Goal: Task Accomplishment & Management: Use online tool/utility

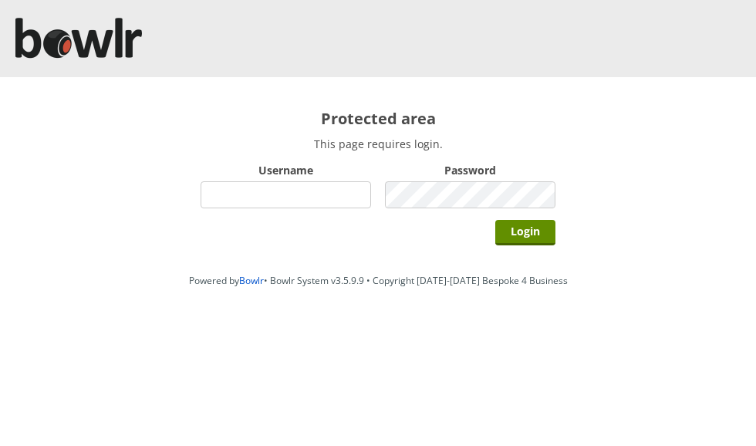
type input "0021"
click at [525, 236] on input "Login" at bounding box center [525, 232] width 60 height 25
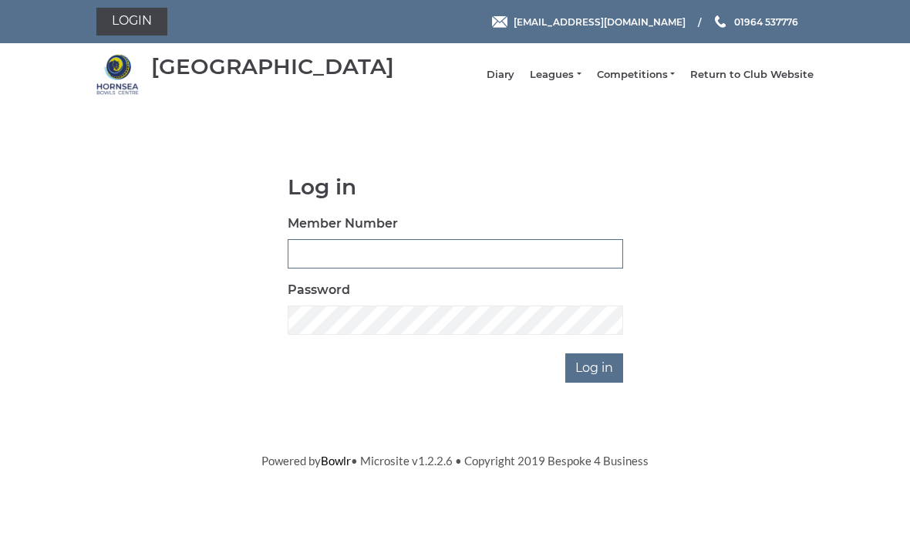
click at [474, 258] on input "Member Number" at bounding box center [456, 253] width 336 height 29
type input "0021"
click at [593, 379] on input "Log in" at bounding box center [594, 367] width 58 height 29
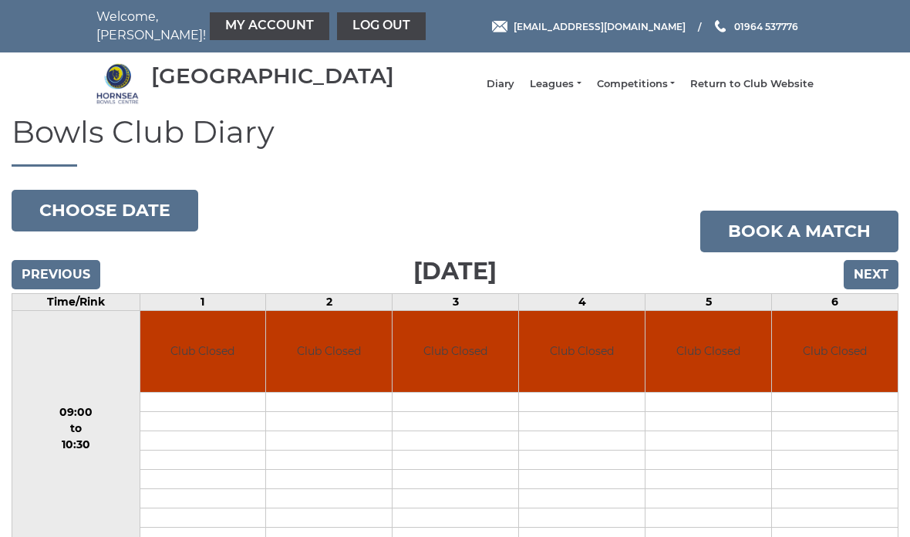
click at [235, 23] on link "My Account" at bounding box center [270, 26] width 120 height 28
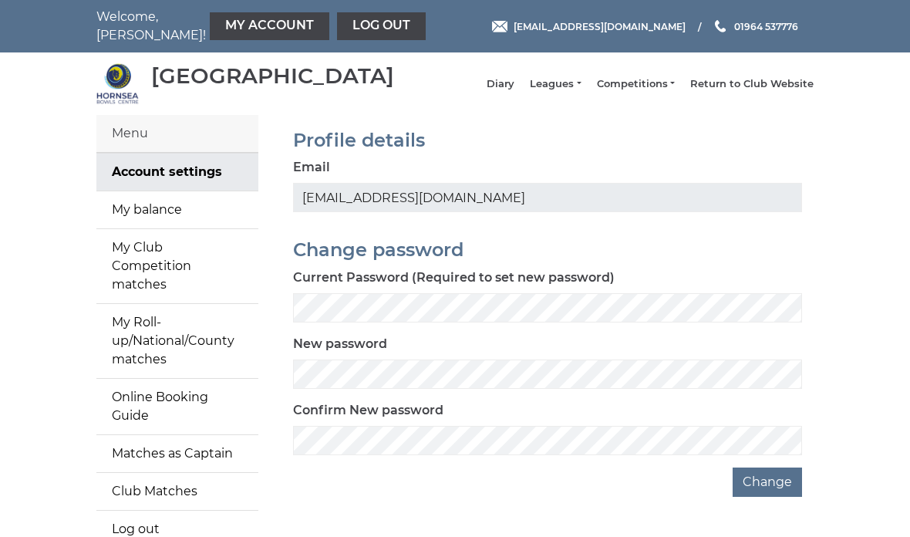
click at [776, 487] on button "Change" at bounding box center [767, 481] width 69 height 29
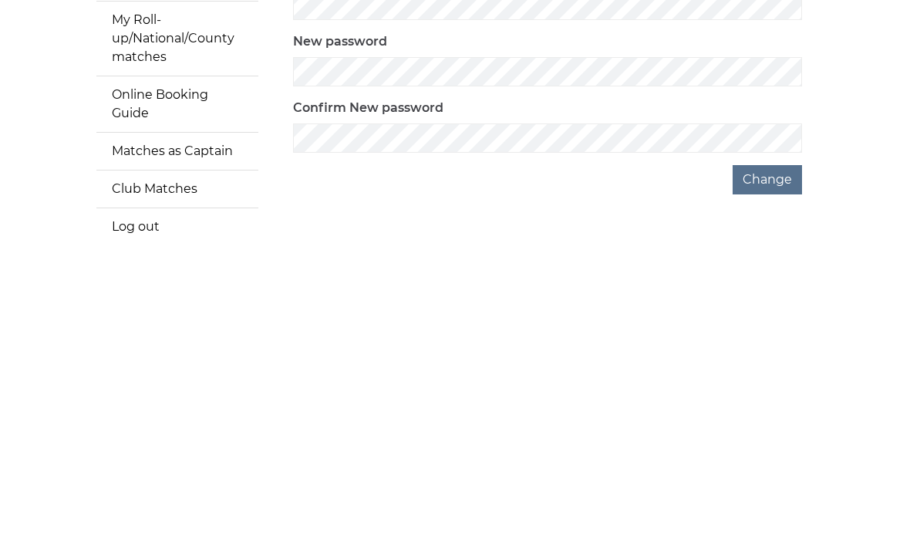
click at [25, 0] on html "Welcome, Graham! My Account Log out hornseaindoorbowls@gmail.com" at bounding box center [455, 326] width 910 height 653
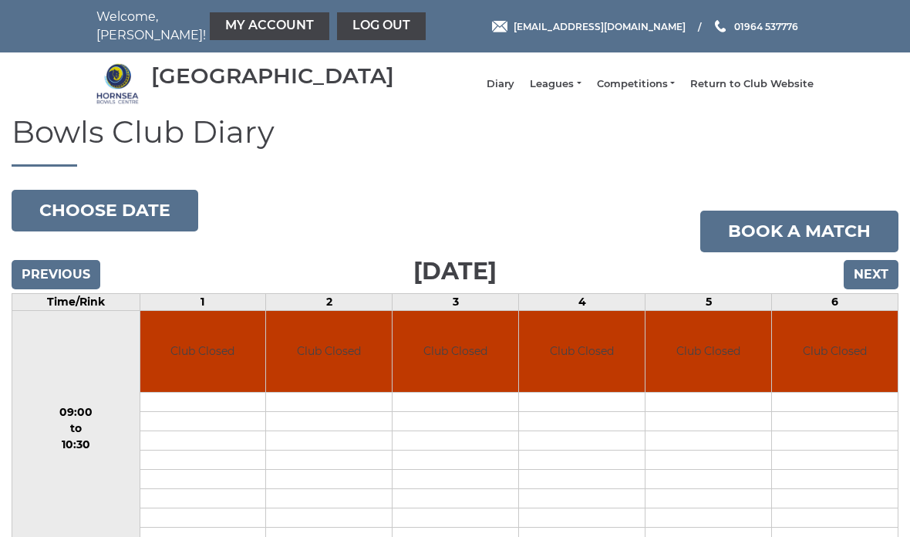
click at [253, 20] on link "My Account" at bounding box center [270, 26] width 120 height 28
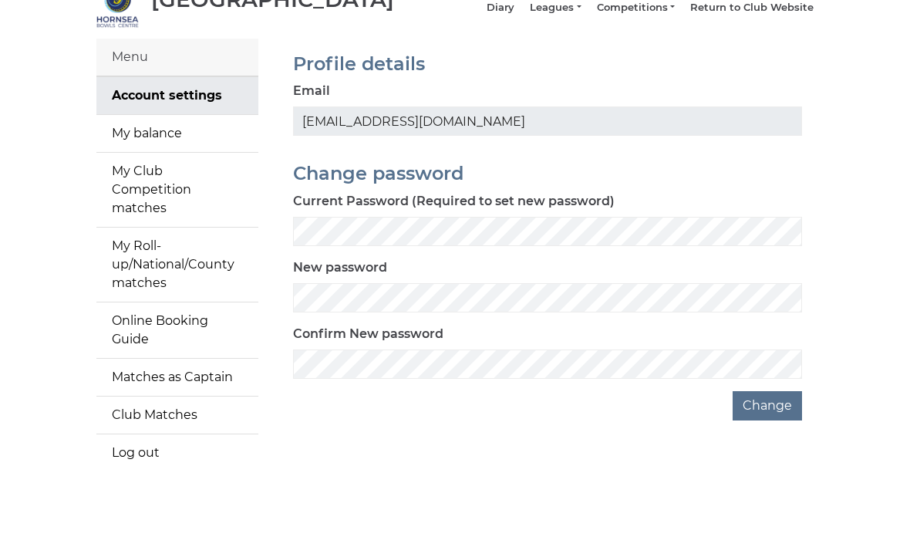
scroll to position [90, 0]
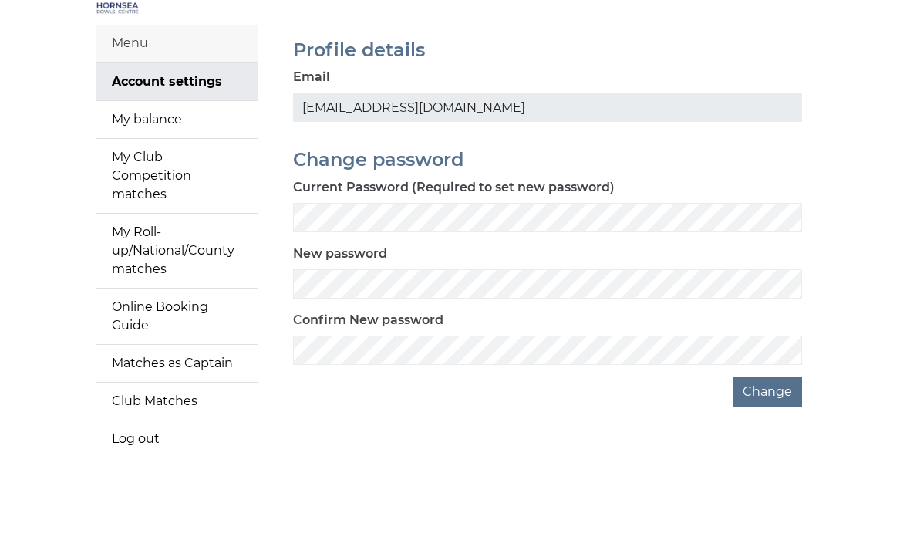
click at [162, 125] on link "My balance" at bounding box center [177, 119] width 162 height 37
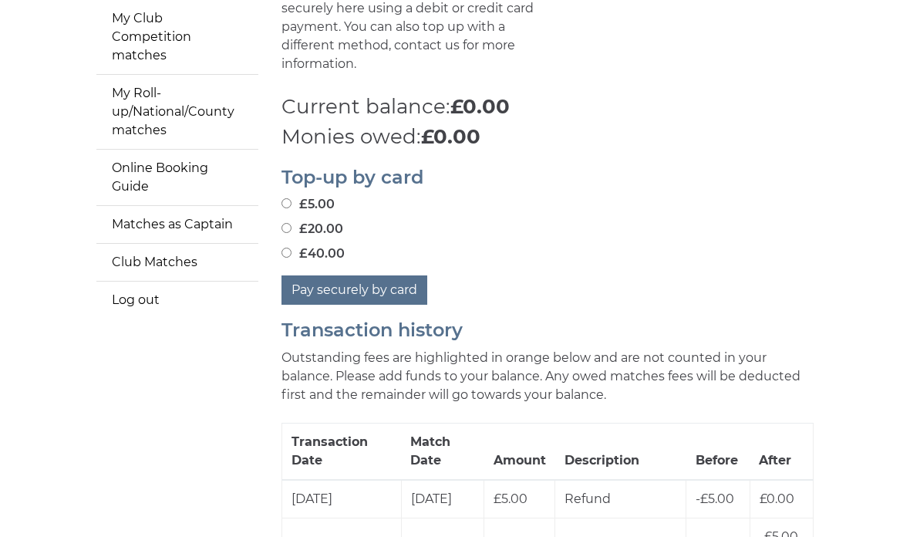
scroll to position [229, 0]
click at [289, 248] on input "£40.00" at bounding box center [287, 253] width 10 height 10
radio input "true"
click at [371, 280] on button "Pay securely by card" at bounding box center [355, 289] width 146 height 29
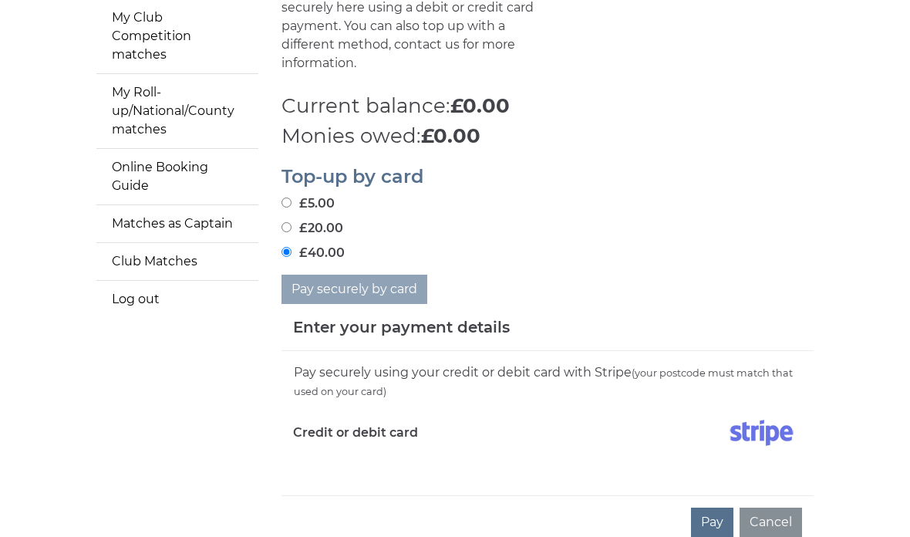
scroll to position [230, 0]
click at [780, 443] on img at bounding box center [761, 432] width 81 height 39
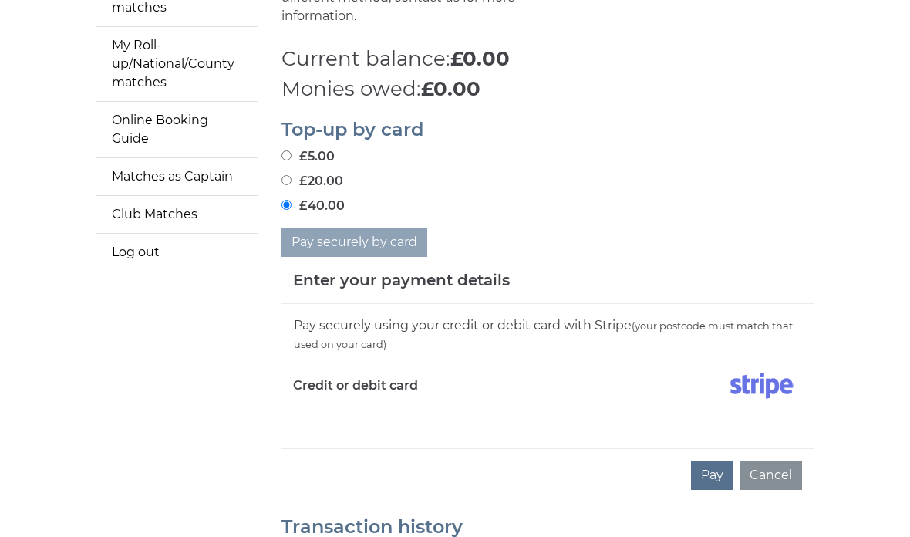
scroll to position [276, 0]
click at [717, 469] on button "Pay" at bounding box center [712, 475] width 42 height 29
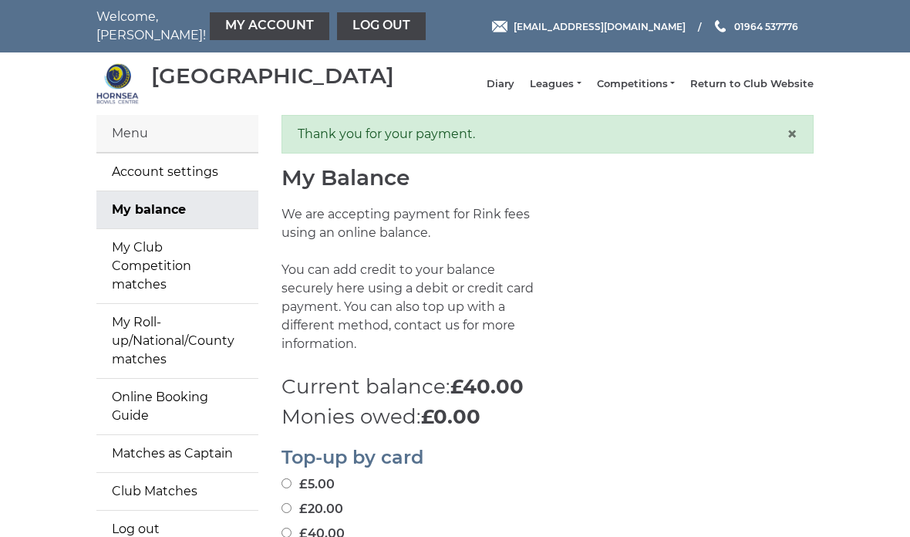
click at [345, 31] on link "Log out" at bounding box center [381, 26] width 89 height 28
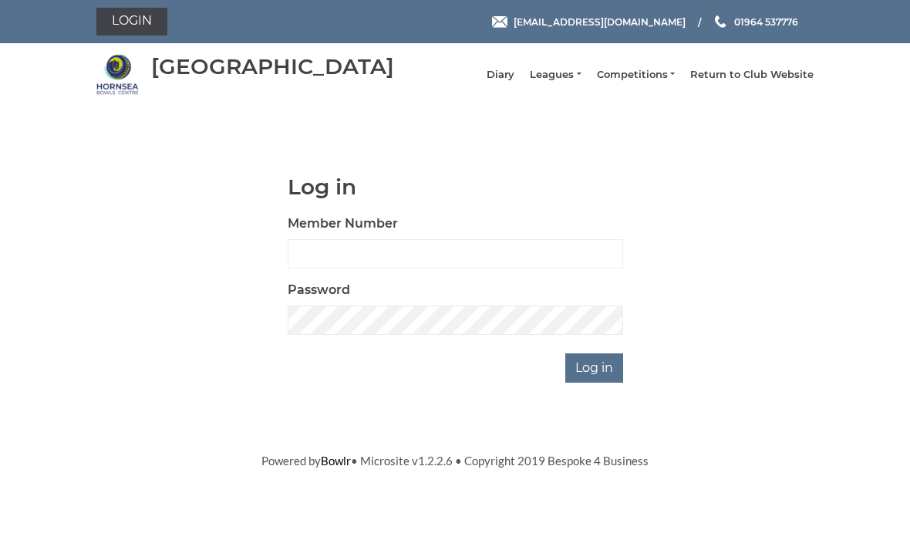
click at [459, 259] on input "Member Number" at bounding box center [456, 253] width 336 height 29
type input "0020"
click at [600, 375] on input "Log in" at bounding box center [594, 367] width 58 height 29
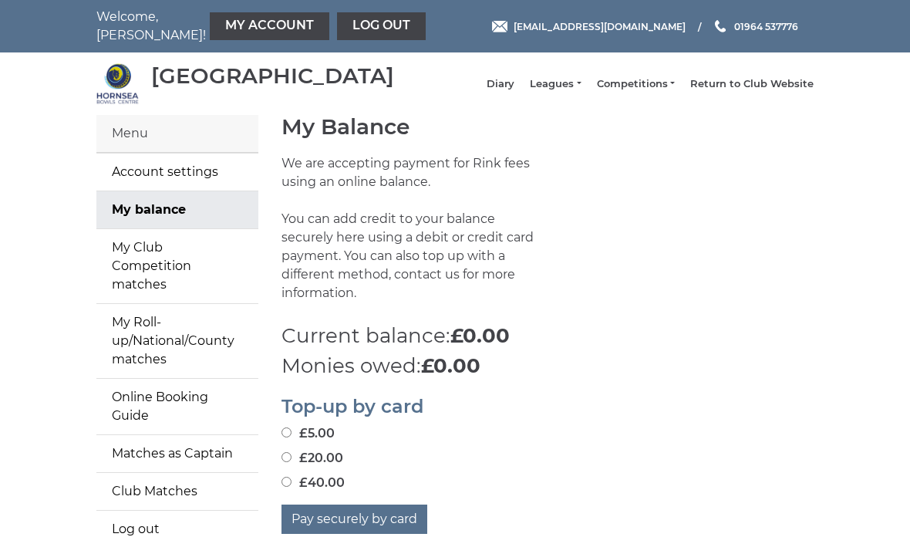
click at [245, 23] on link "My Account" at bounding box center [270, 26] width 120 height 28
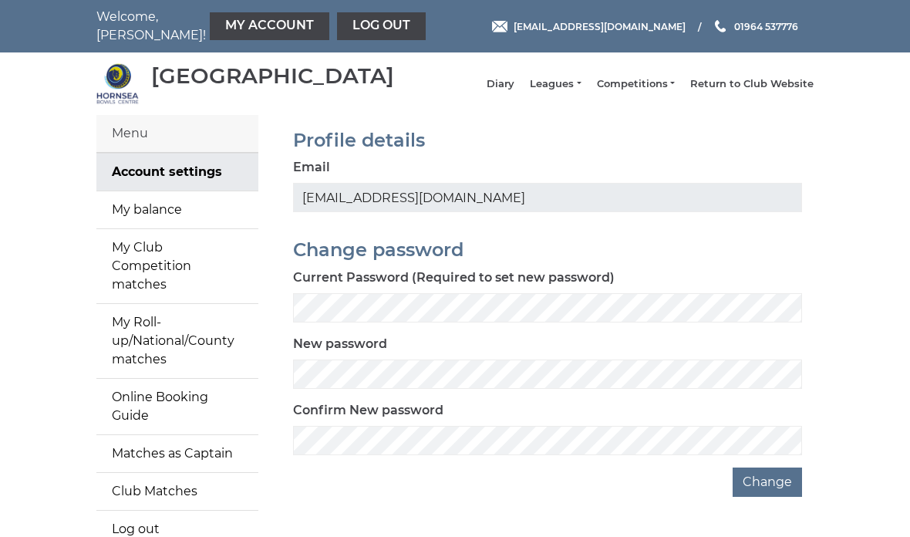
click at [168, 220] on link "My balance" at bounding box center [177, 209] width 162 height 37
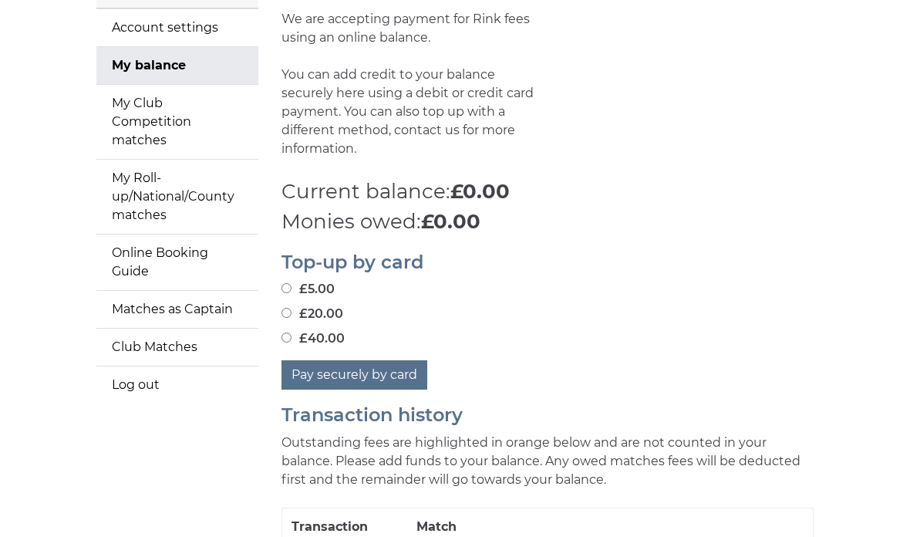
scroll to position [146, 0]
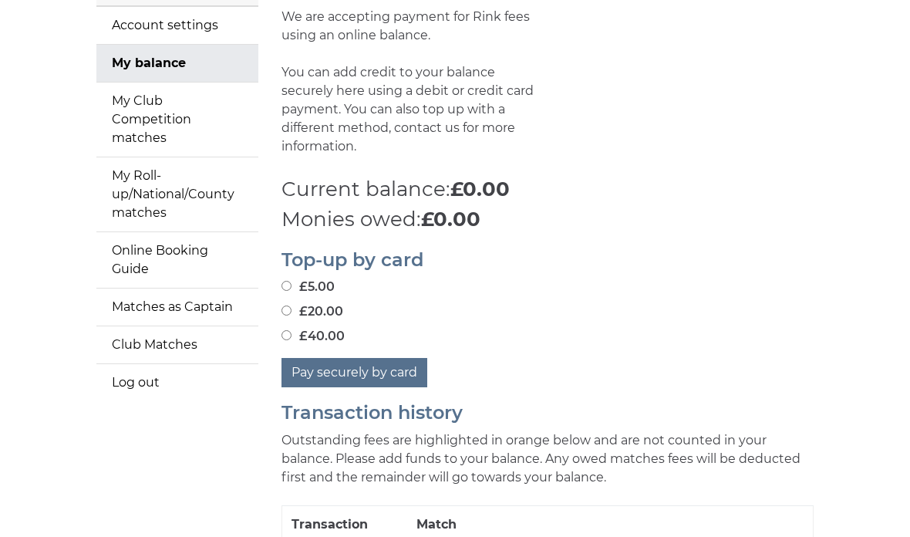
click at [291, 331] on input "£40.00" at bounding box center [287, 336] width 10 height 10
radio input "true"
click at [378, 360] on button "Pay securely by card" at bounding box center [355, 373] width 146 height 29
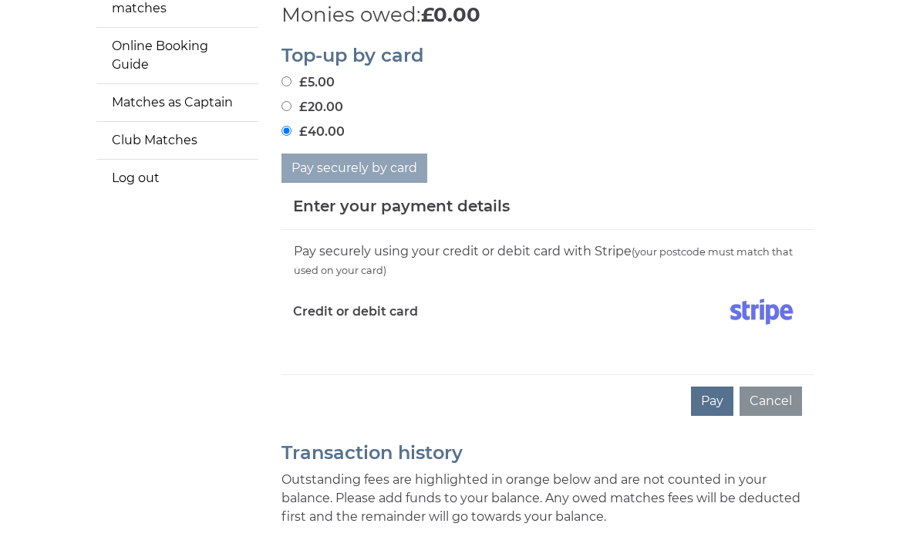
scroll to position [351, 0]
click at [342, 327] on div "Credit or debit card" at bounding box center [415, 314] width 266 height 45
click at [339, 329] on div "Credit or debit card" at bounding box center [415, 314] width 266 height 45
click at [716, 396] on button "Pay" at bounding box center [712, 400] width 42 height 29
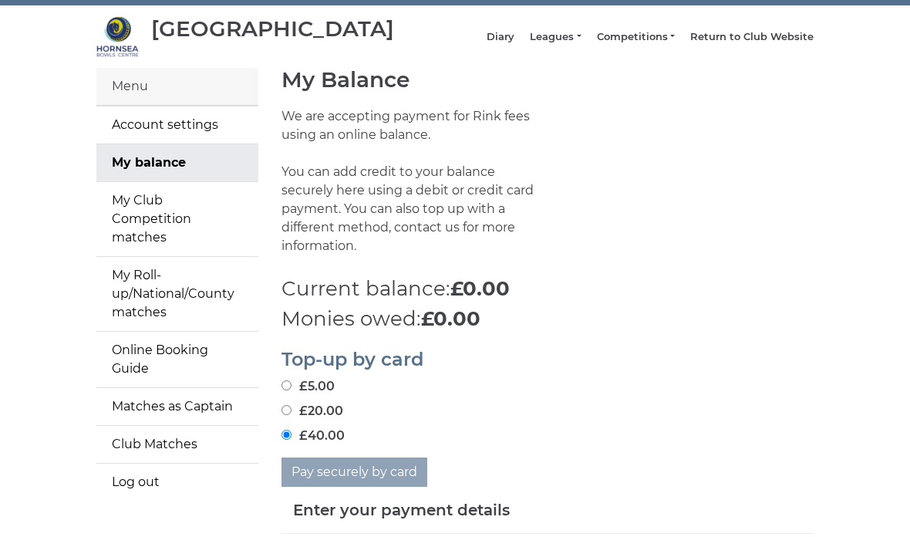
scroll to position [0, 0]
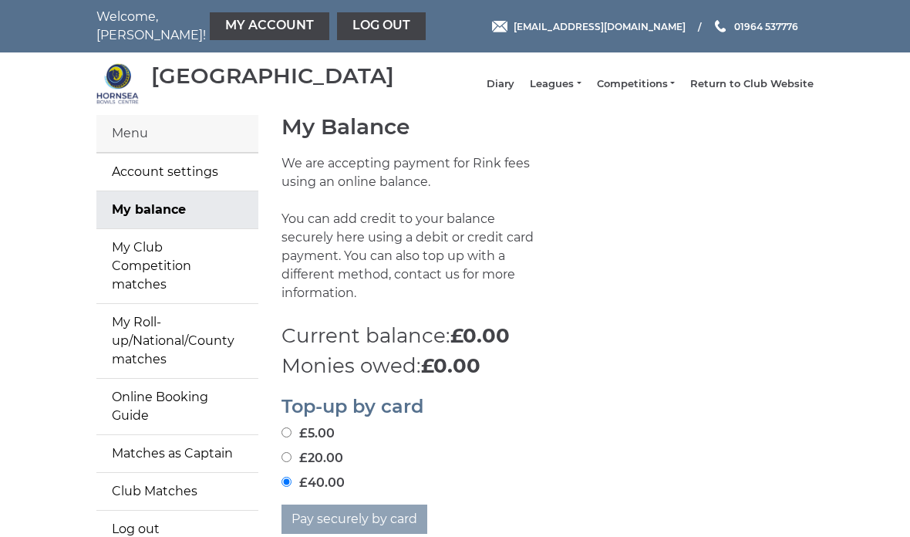
click at [337, 19] on link "Log out" at bounding box center [381, 26] width 89 height 28
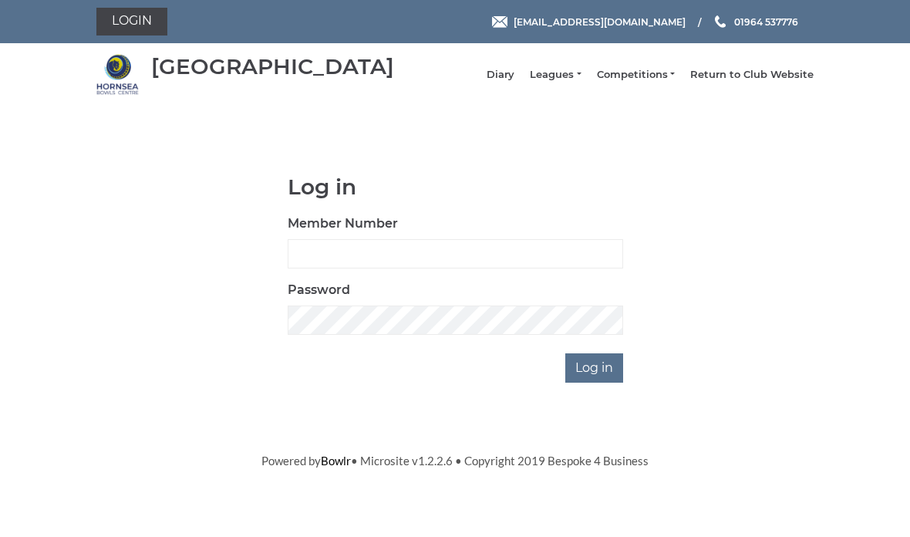
click at [488, 255] on input "Member Number" at bounding box center [456, 253] width 336 height 29
type input "0020"
click at [599, 378] on input "Log in" at bounding box center [594, 367] width 58 height 29
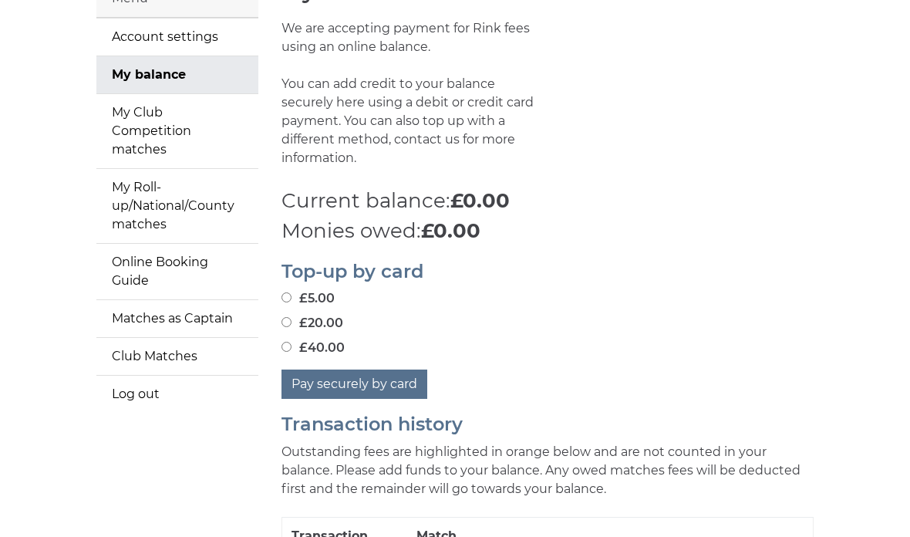
scroll to position [133, 0]
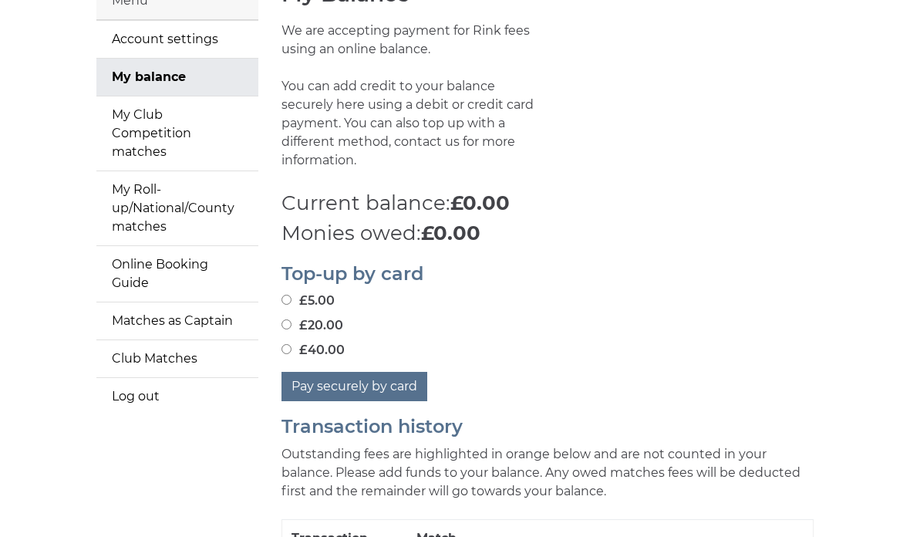
click at [287, 344] on input "£40.00" at bounding box center [287, 349] width 10 height 10
radio input "true"
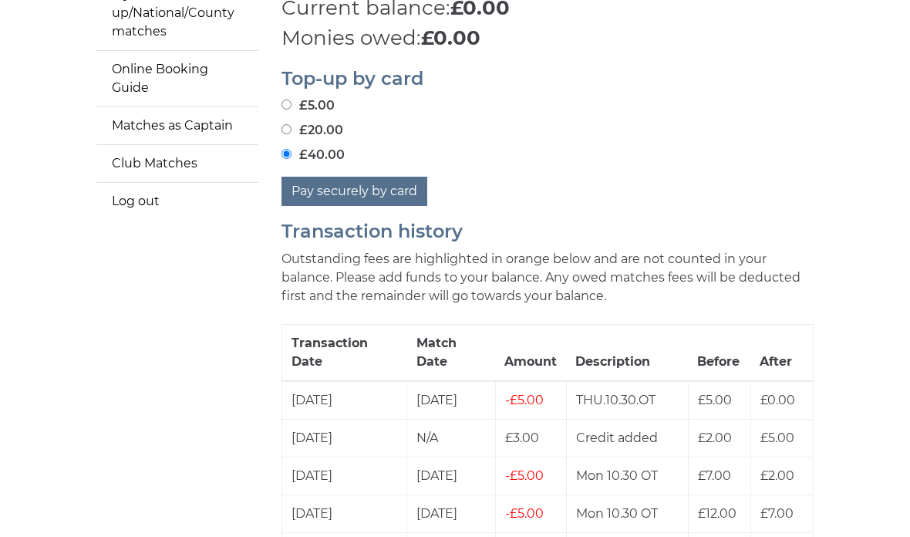
scroll to position [315, 0]
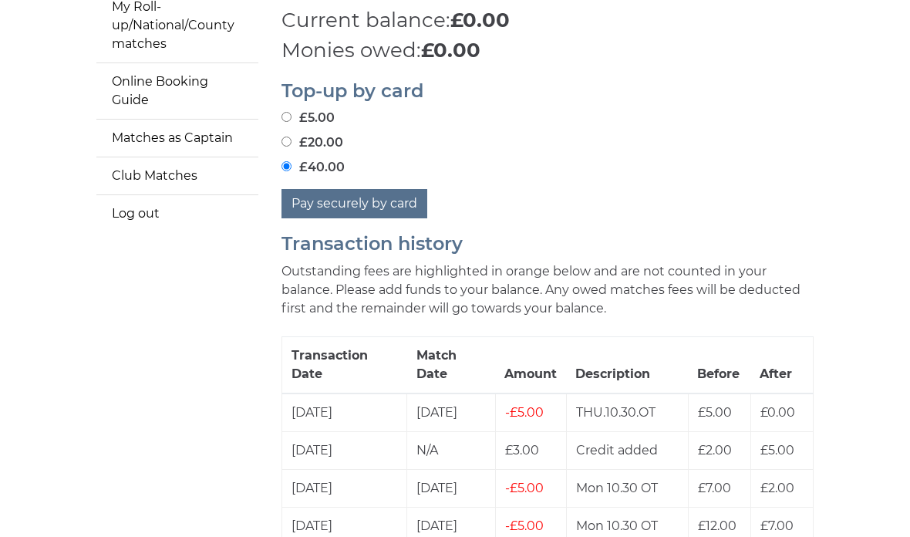
click at [366, 199] on button "Pay securely by card" at bounding box center [355, 203] width 146 height 29
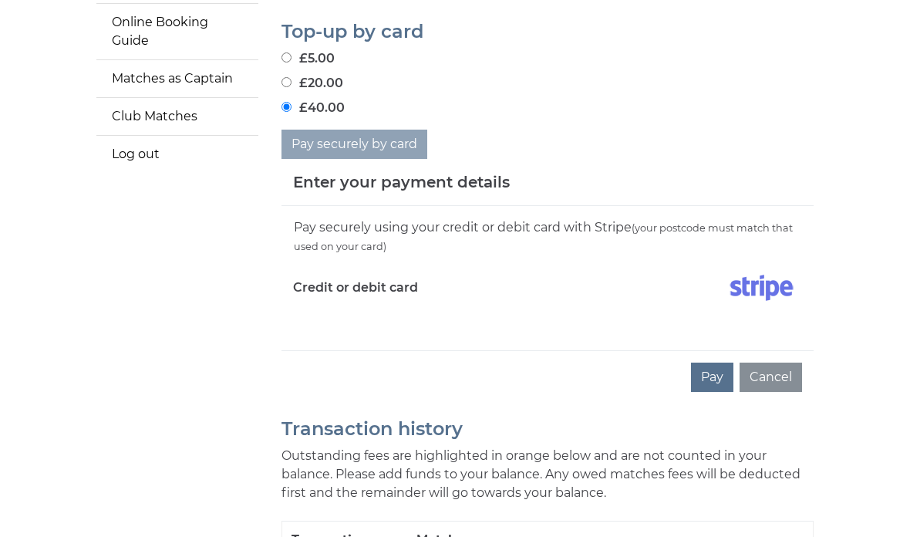
scroll to position [374, 0]
click at [717, 368] on button "Pay" at bounding box center [712, 377] width 42 height 29
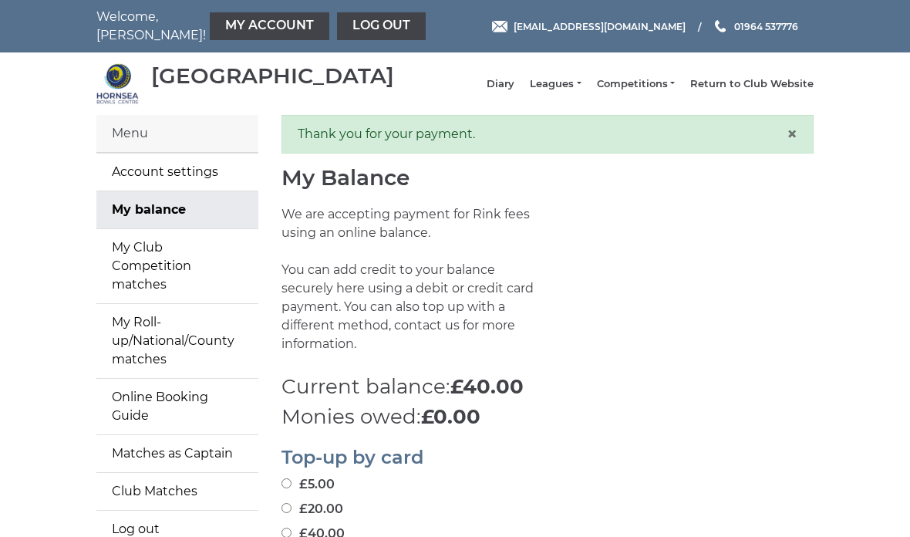
click at [337, 19] on link "Log out" at bounding box center [381, 26] width 89 height 28
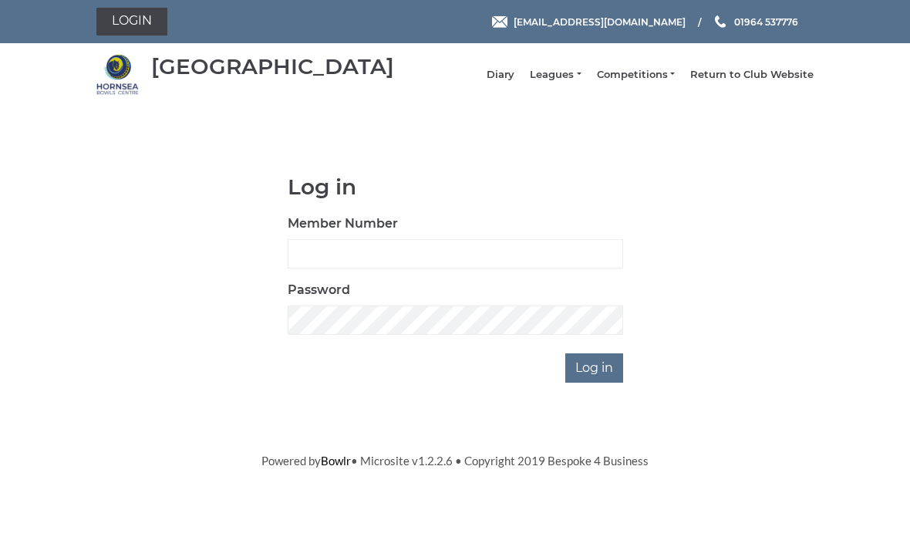
click at [578, 76] on link "Leagues" at bounding box center [555, 75] width 51 height 14
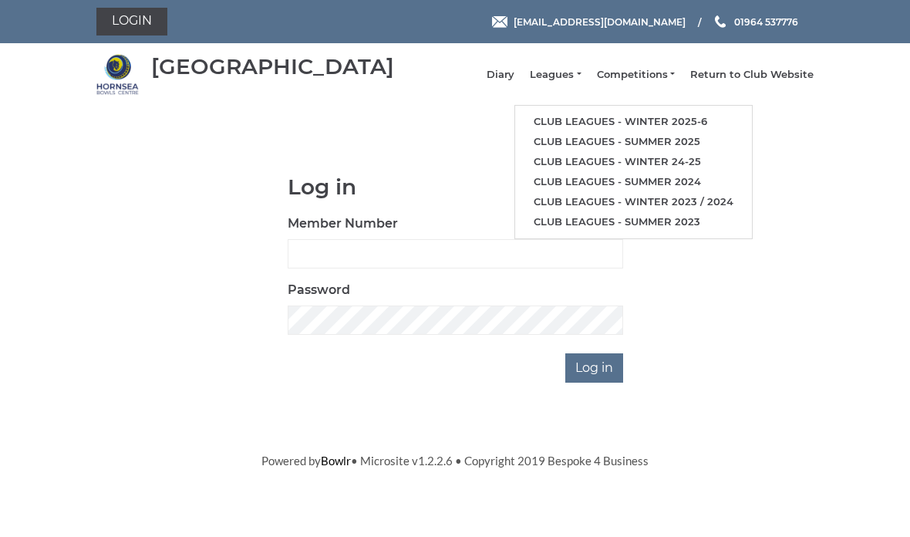
click at [675, 120] on link "Club leagues - Winter 2025-6" at bounding box center [633, 122] width 237 height 20
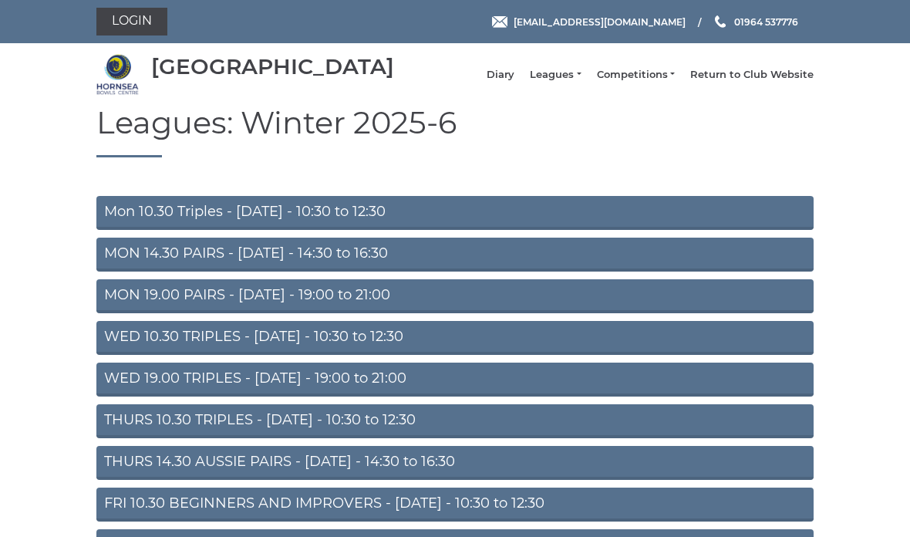
click at [494, 219] on link "Mon 10.30 Triples - Monday - 10:30 to 12:30" at bounding box center [454, 213] width 717 height 34
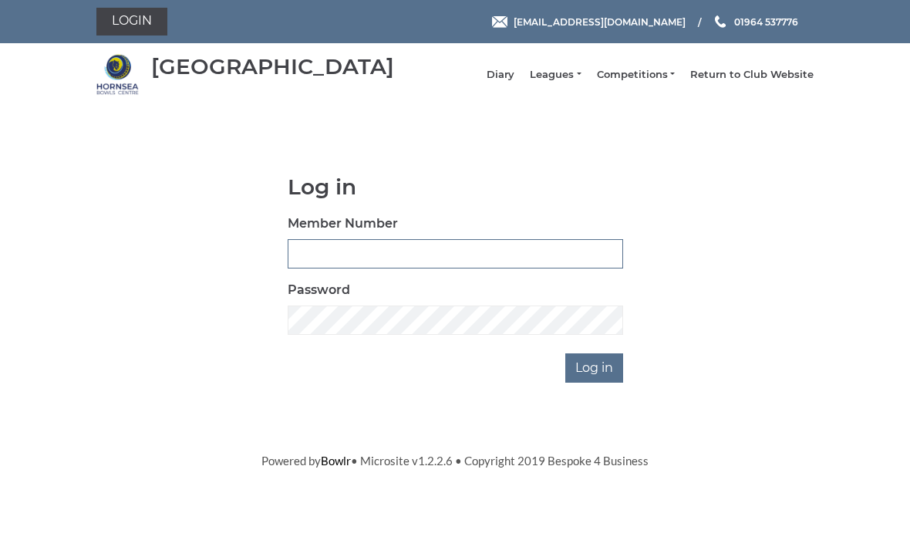
click at [469, 266] on input "Member Number" at bounding box center [456, 253] width 336 height 29
type input "grahamw"
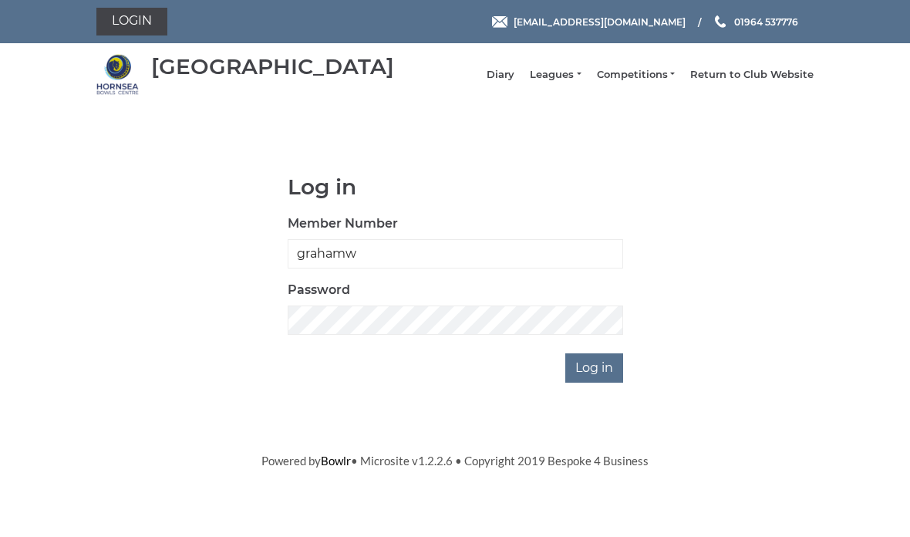
click at [602, 373] on input "Log in" at bounding box center [594, 367] width 58 height 29
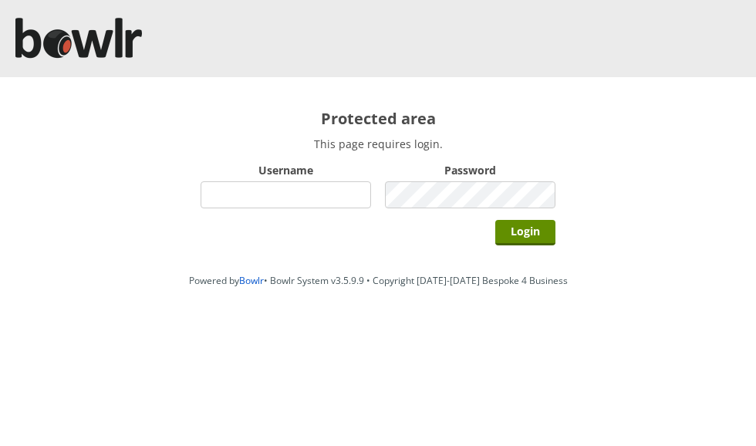
type input "grahamw"
click at [531, 233] on input "Login" at bounding box center [525, 232] width 60 height 25
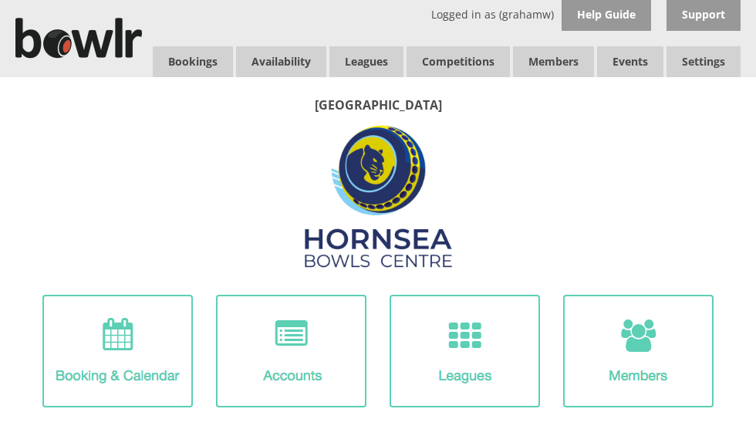
click at [205, 52] on link "Bookings" at bounding box center [193, 61] width 80 height 31
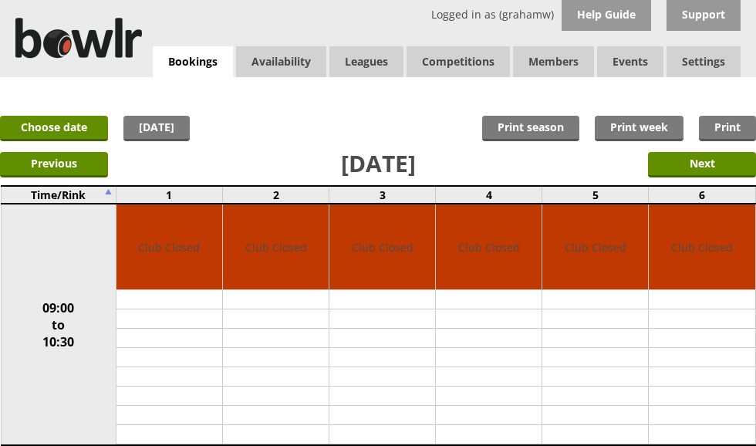
click at [705, 162] on input "Next" at bounding box center [702, 164] width 108 height 25
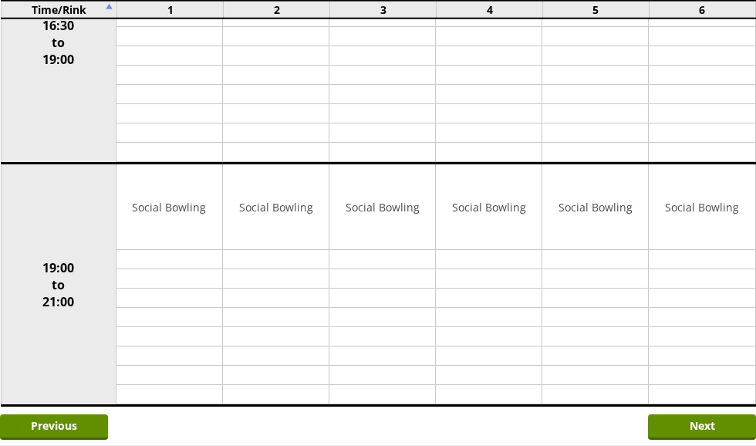
scroll to position [1252, 0]
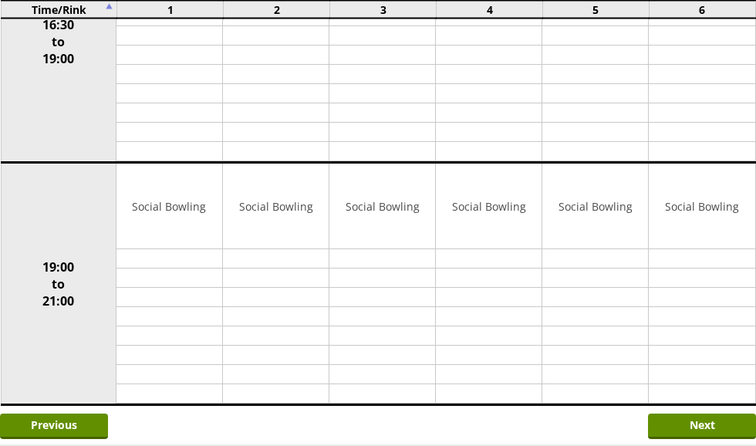
click at [700, 417] on input "Next" at bounding box center [702, 425] width 108 height 25
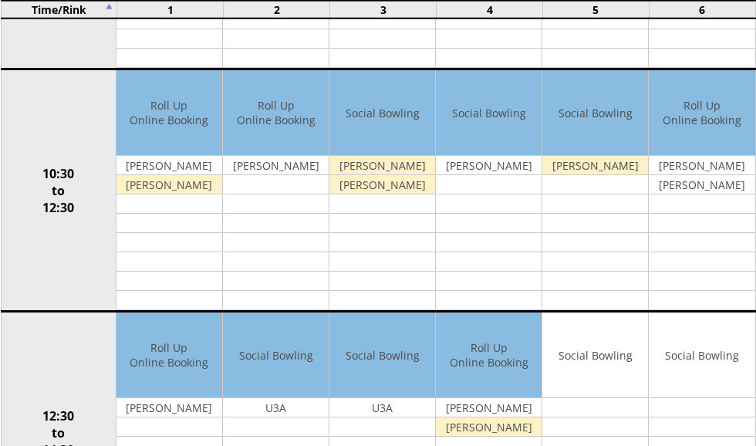
scroll to position [377, 0]
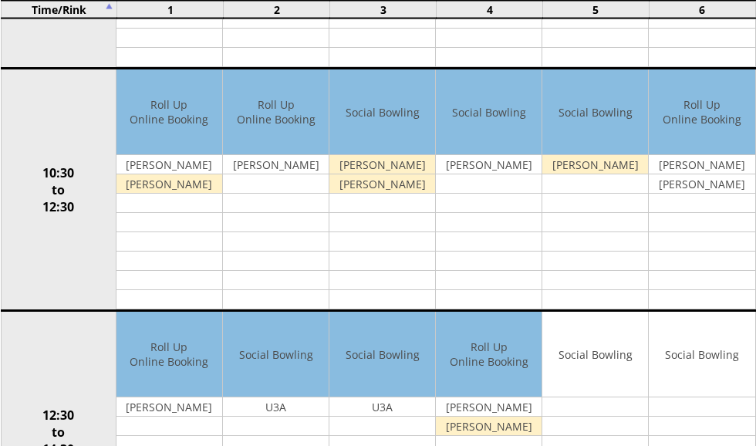
click at [210, 194] on td at bounding box center [169, 203] width 106 height 19
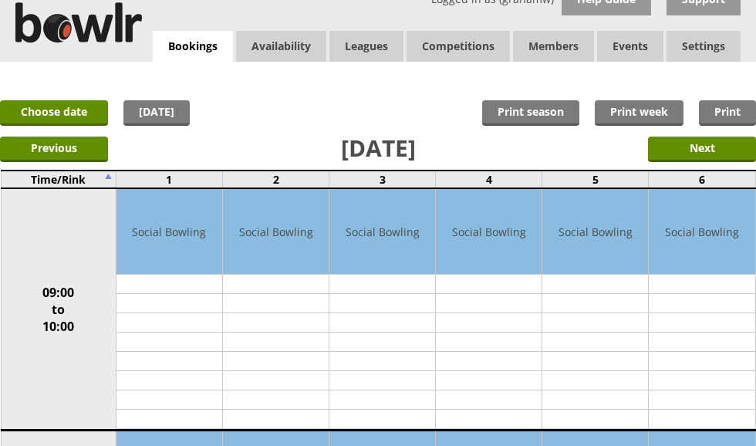
scroll to position [0, 0]
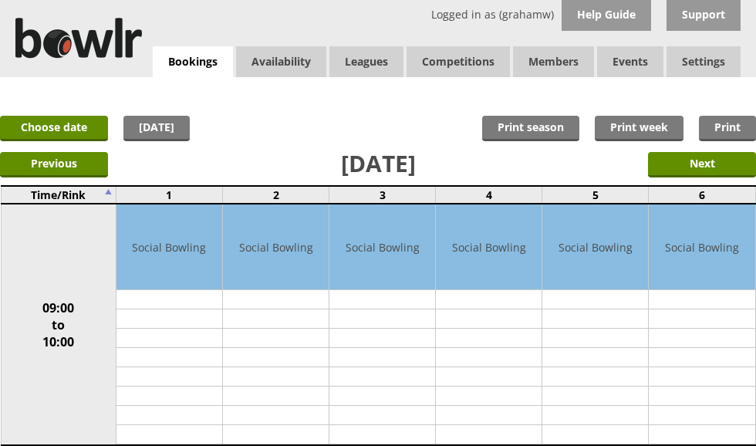
click at [708, 60] on span "Settings" at bounding box center [703, 61] width 74 height 31
click at [0, 0] on link "Log Out" at bounding box center [0, 0] width 0 height 0
